Goal: Task Accomplishment & Management: Use online tool/utility

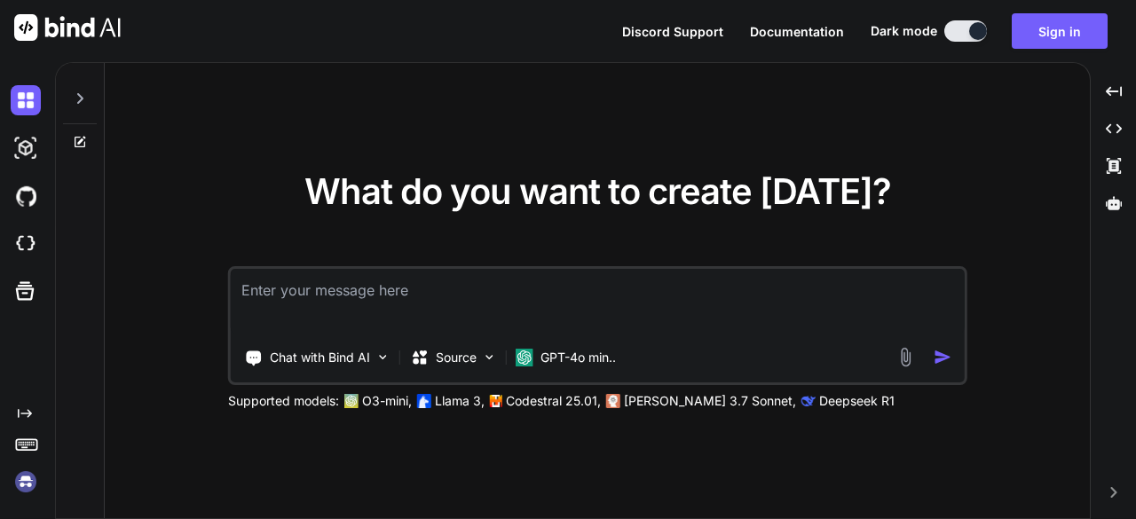
click at [446, 304] on textarea at bounding box center [598, 302] width 734 height 66
click at [13, 154] on img at bounding box center [26, 148] width 30 height 30
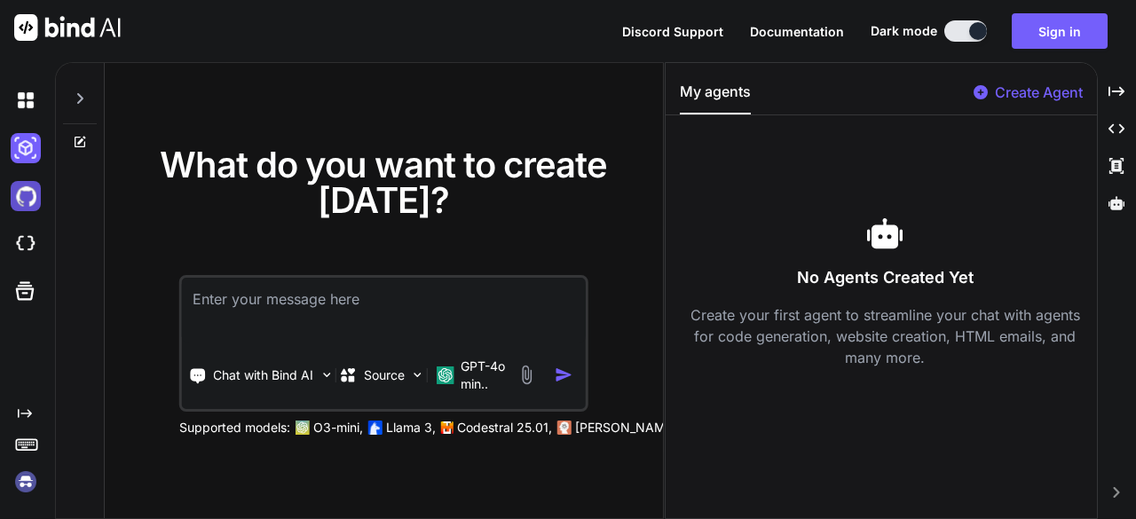
click at [35, 205] on img at bounding box center [26, 196] width 30 height 30
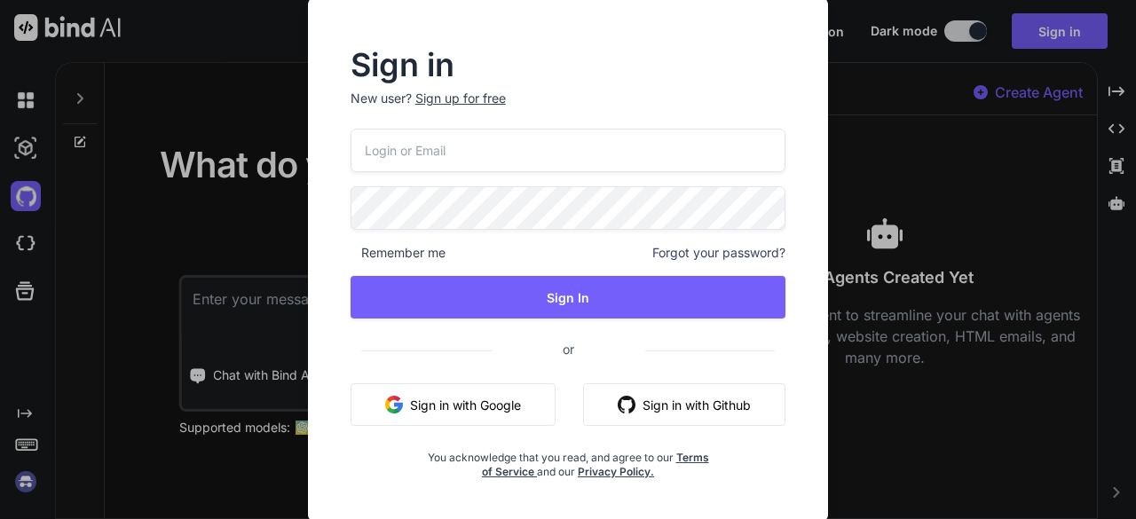
click at [520, 149] on input "email" at bounding box center [569, 150] width 436 height 43
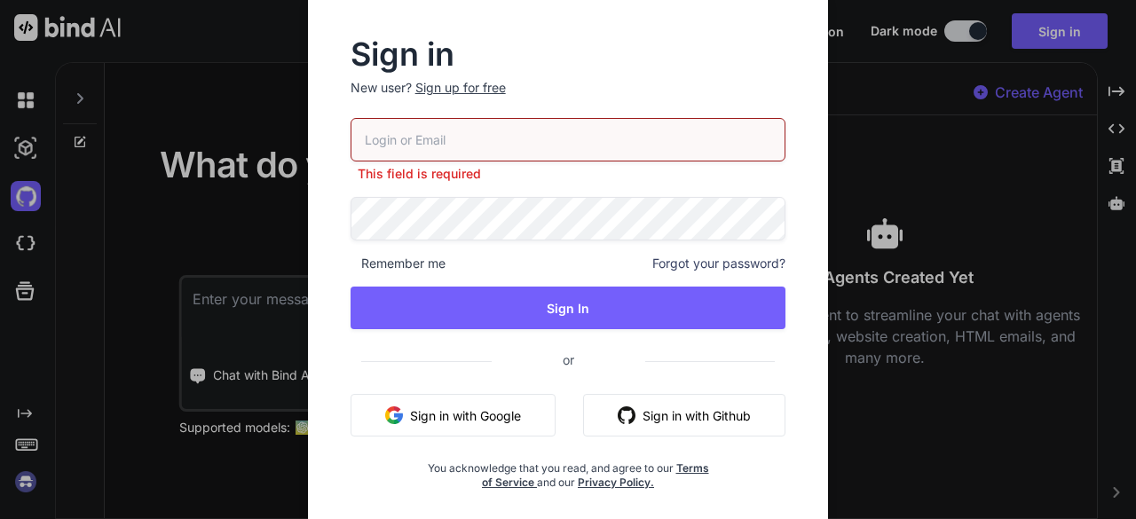
type input "[EMAIL_ADDRESS][DOMAIN_NAME]"
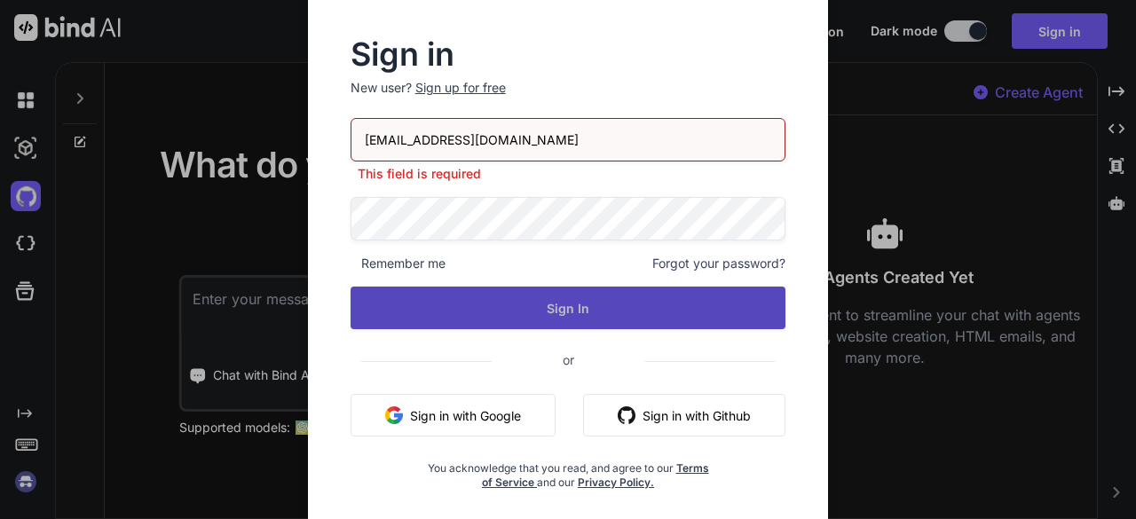
click at [514, 295] on button "Sign In" at bounding box center [569, 308] width 436 height 43
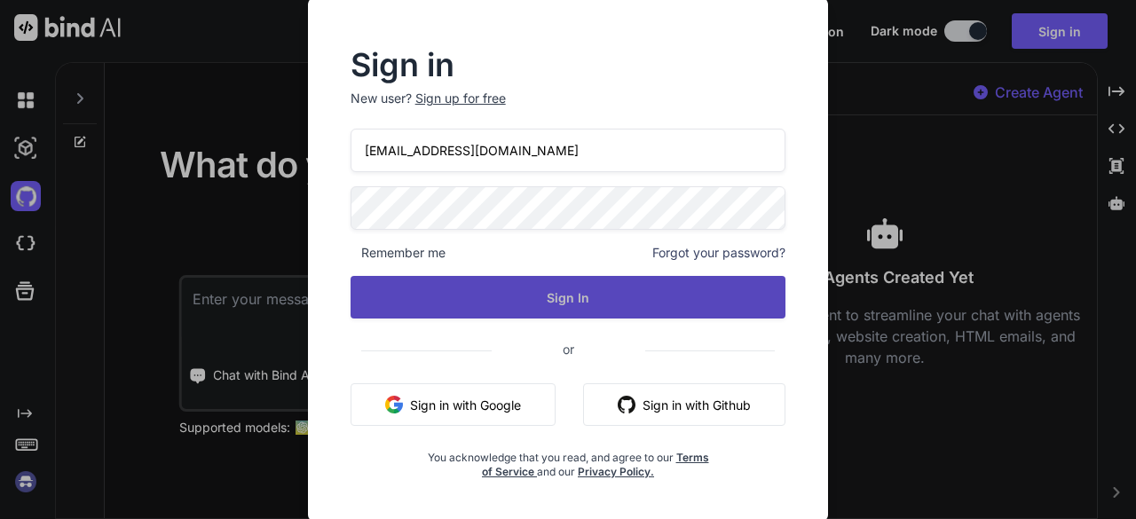
click at [549, 310] on button "Sign In" at bounding box center [569, 297] width 436 height 43
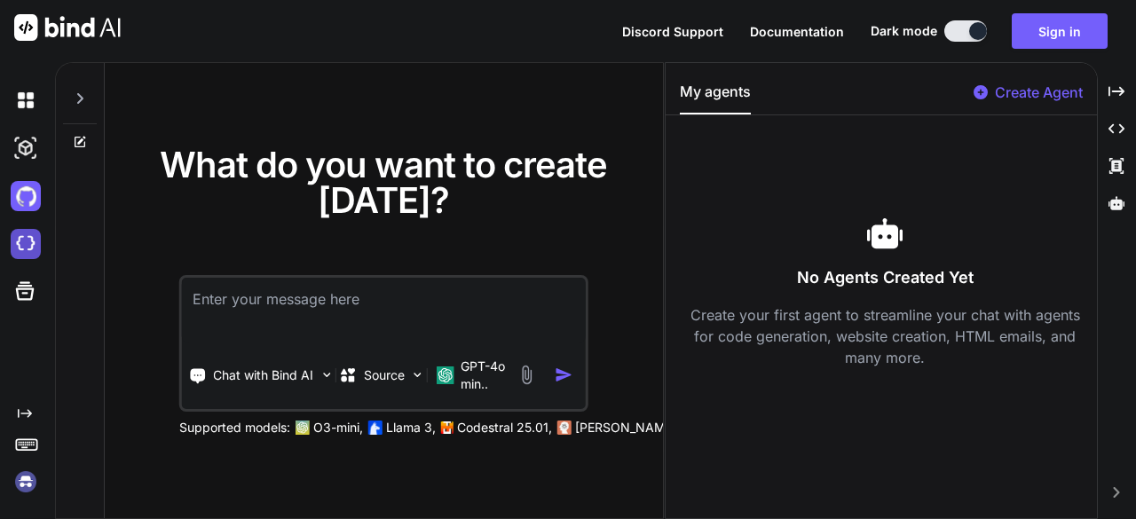
click at [16, 245] on img at bounding box center [26, 244] width 30 height 30
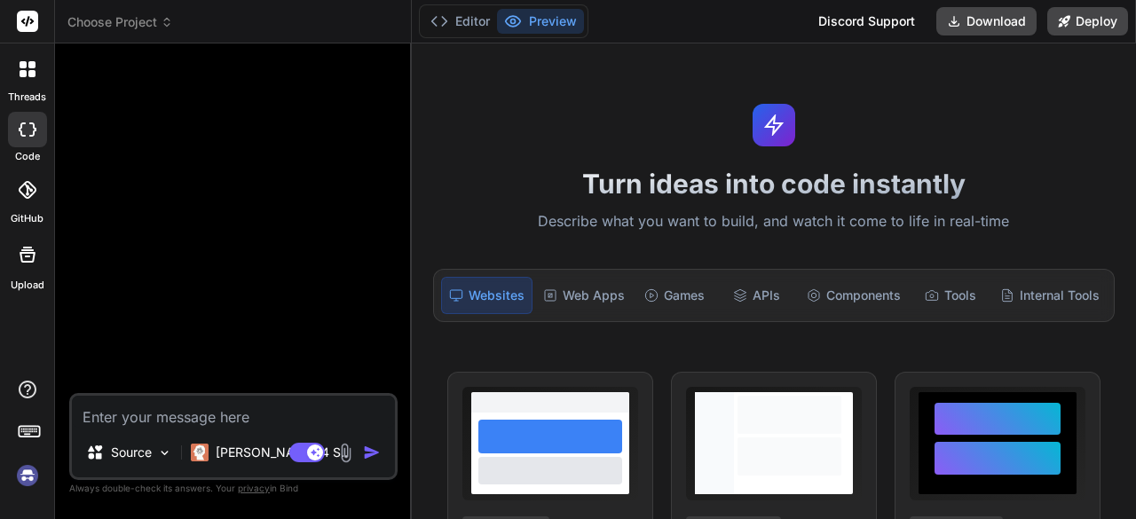
type textarea "x"
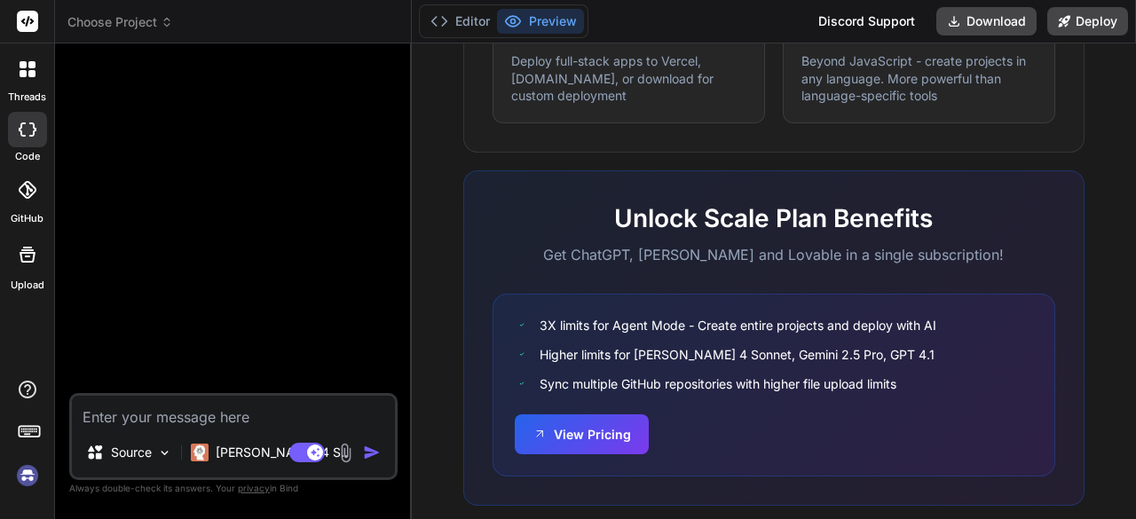
scroll to position [1209, 0]
